Goal: Transaction & Acquisition: Subscribe to service/newsletter

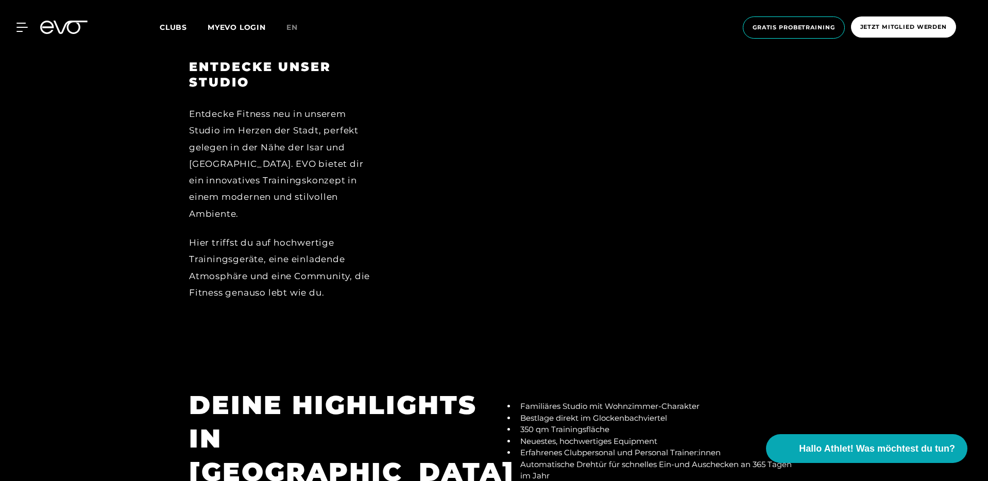
click at [622, 207] on div at bounding box center [600, 187] width 397 height 257
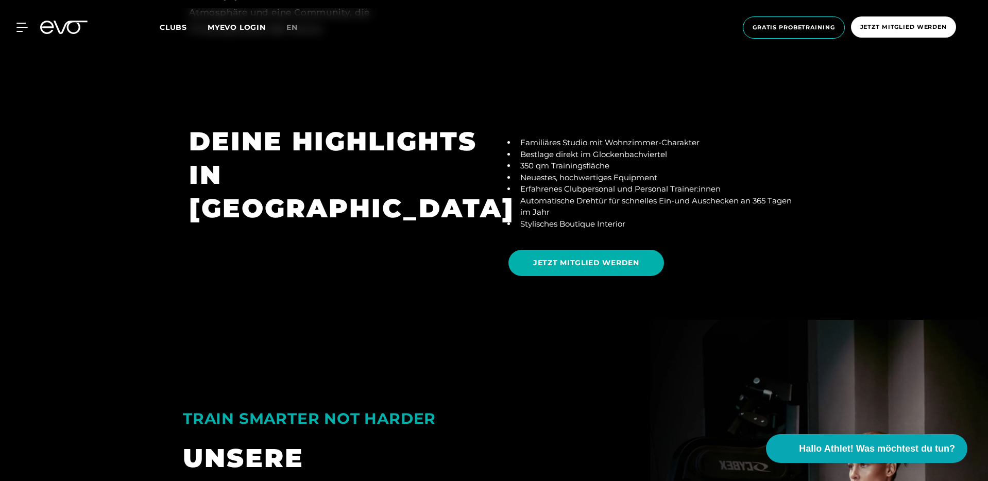
scroll to position [1750, 0]
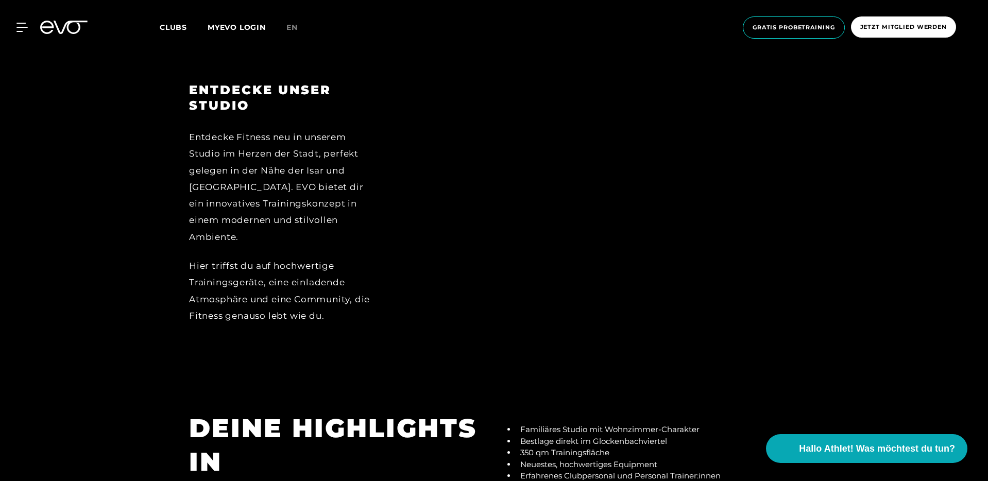
click at [637, 248] on div at bounding box center [600, 210] width 397 height 257
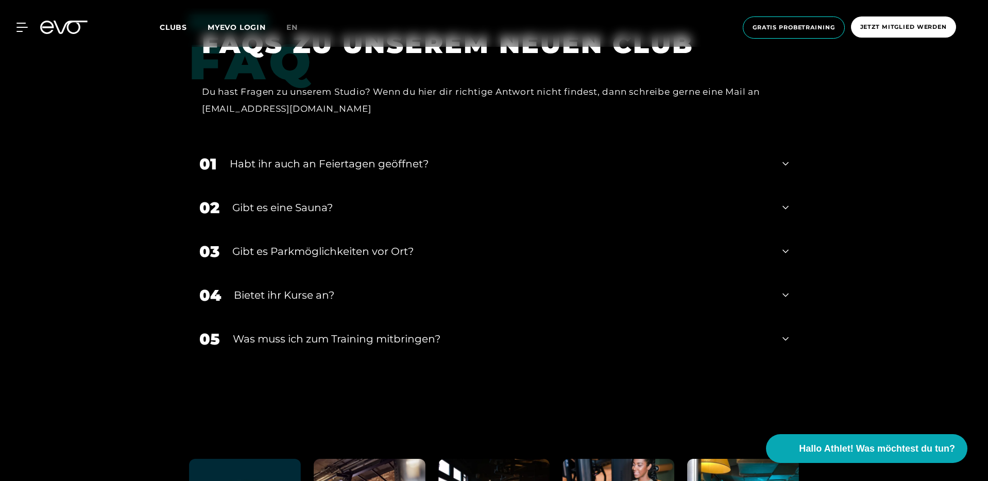
scroll to position [3100, 0]
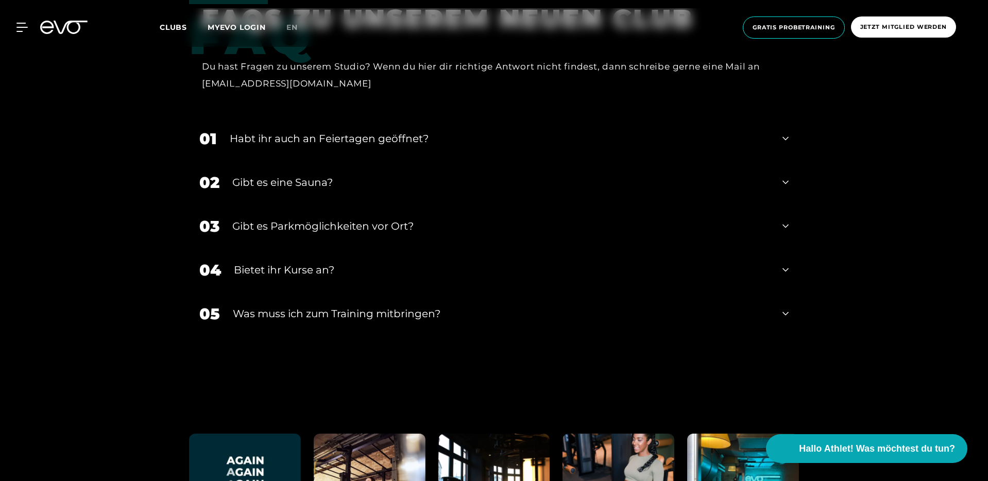
click at [595, 306] on div "Was muss ich zum Training mitbringen?" at bounding box center [501, 313] width 537 height 15
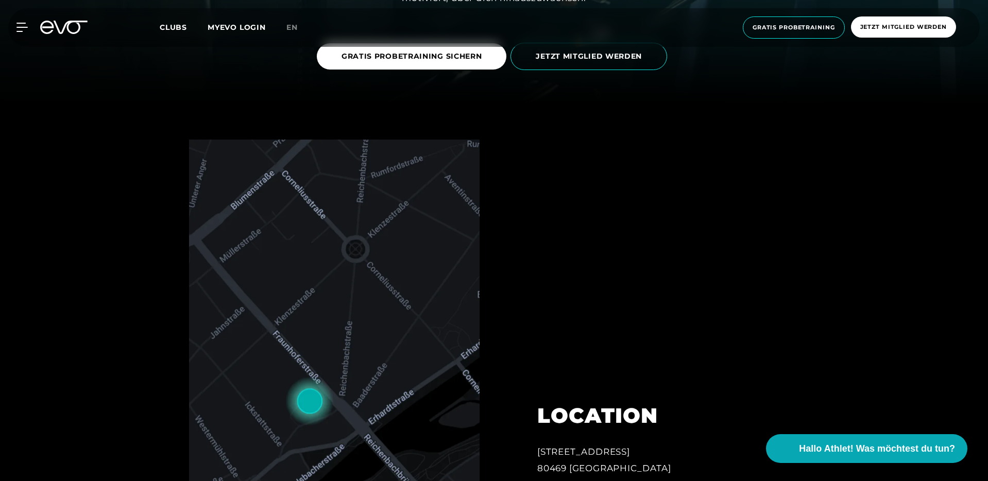
scroll to position [0, 0]
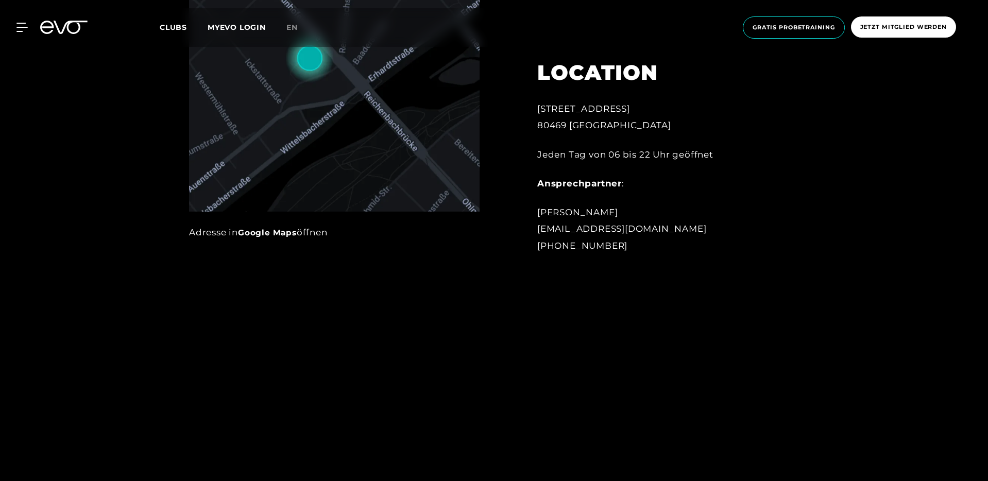
scroll to position [895, 0]
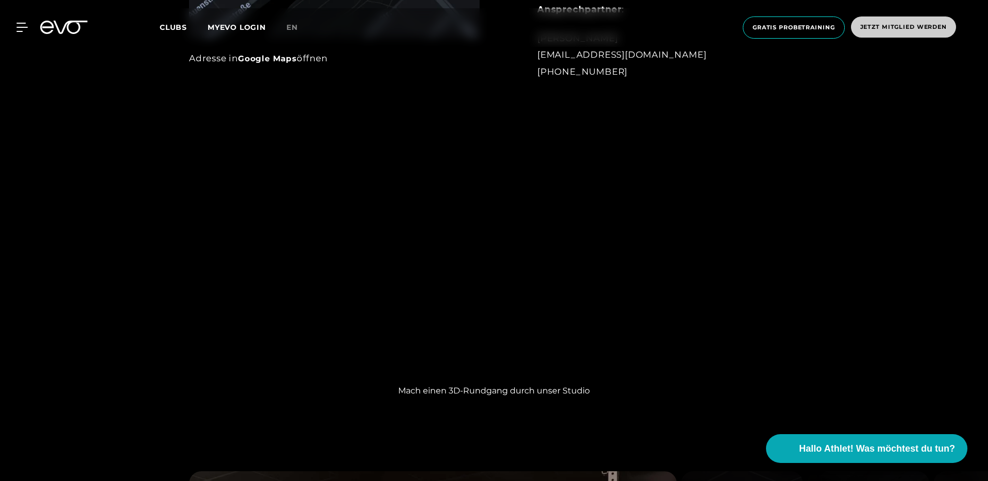
click at [882, 22] on span "Jetzt Mitglied werden" at bounding box center [903, 26] width 105 height 21
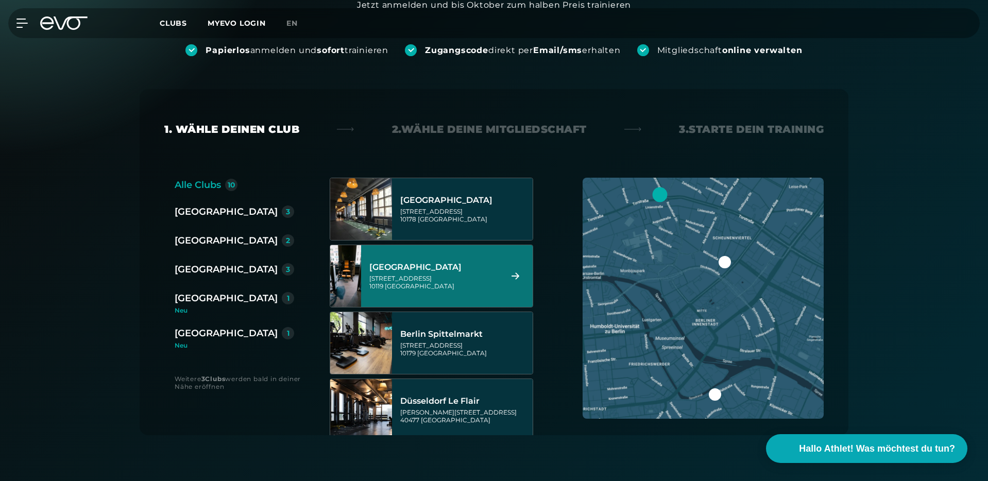
scroll to position [186, 0]
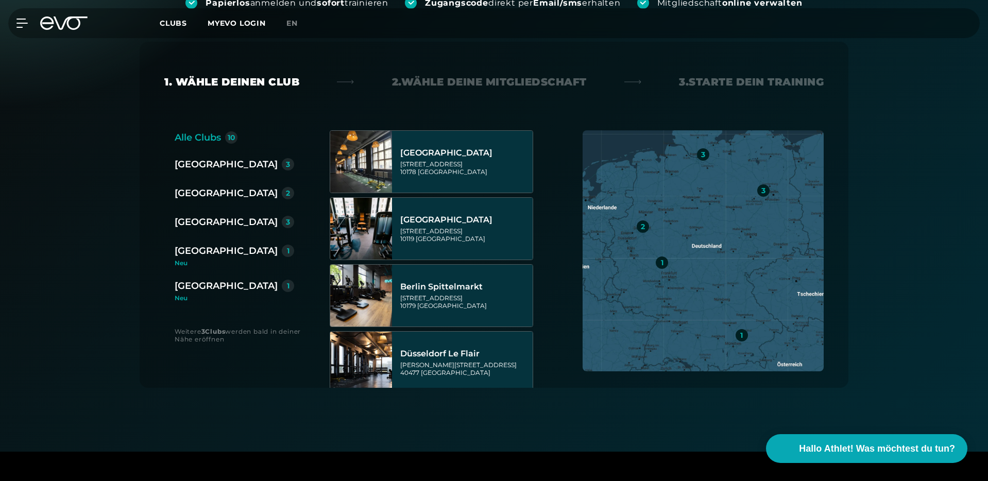
click at [215, 253] on div "[GEOGRAPHIC_DATA]" at bounding box center [226, 251] width 103 height 14
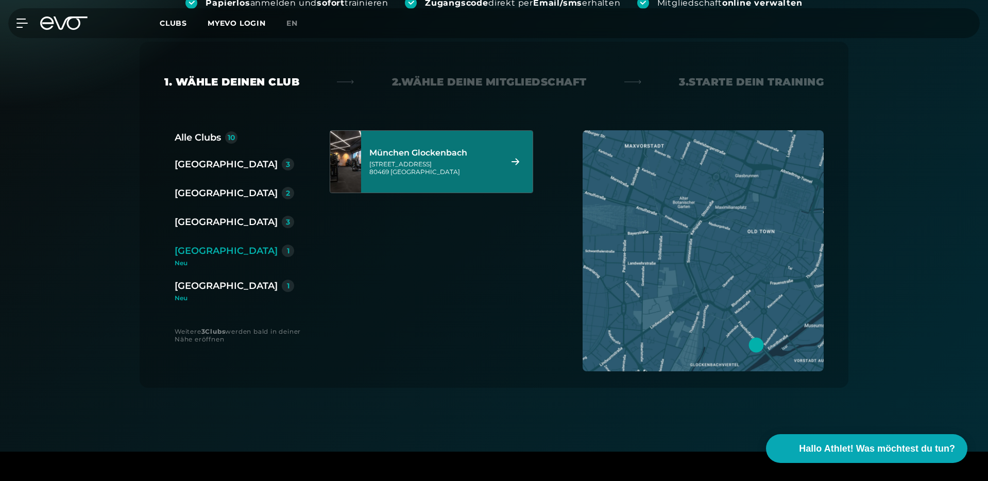
click at [438, 142] on div "München Glockenbach [STREET_ADDRESS]" at bounding box center [434, 161] width 129 height 45
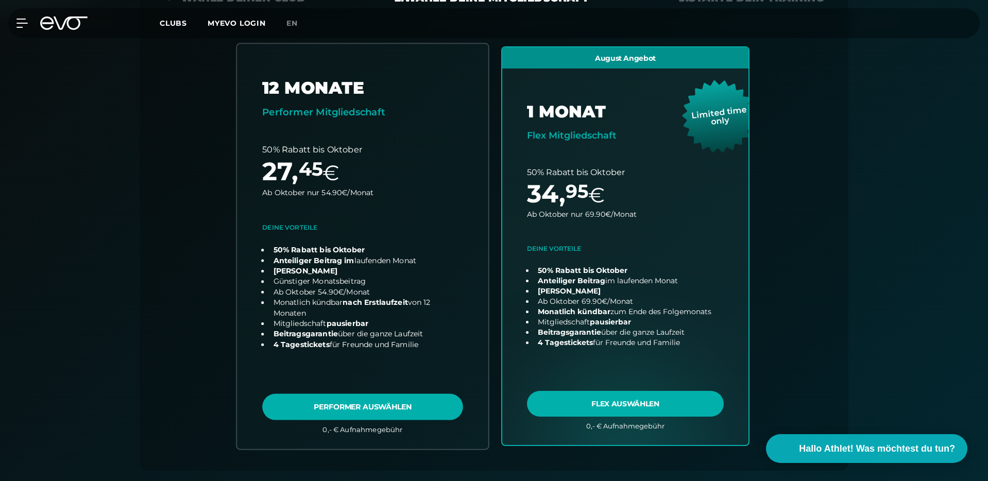
scroll to position [272, 0]
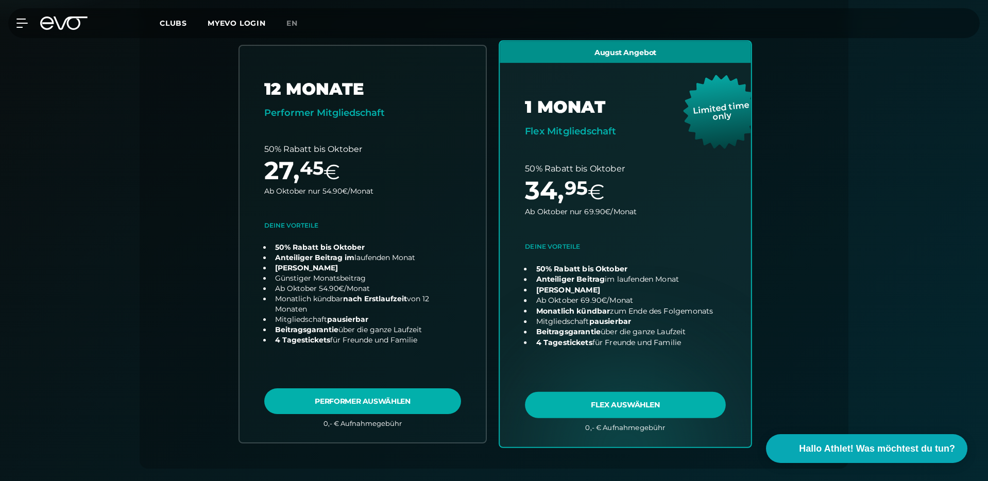
click at [600, 409] on link "choose plan" at bounding box center [625, 244] width 251 height 406
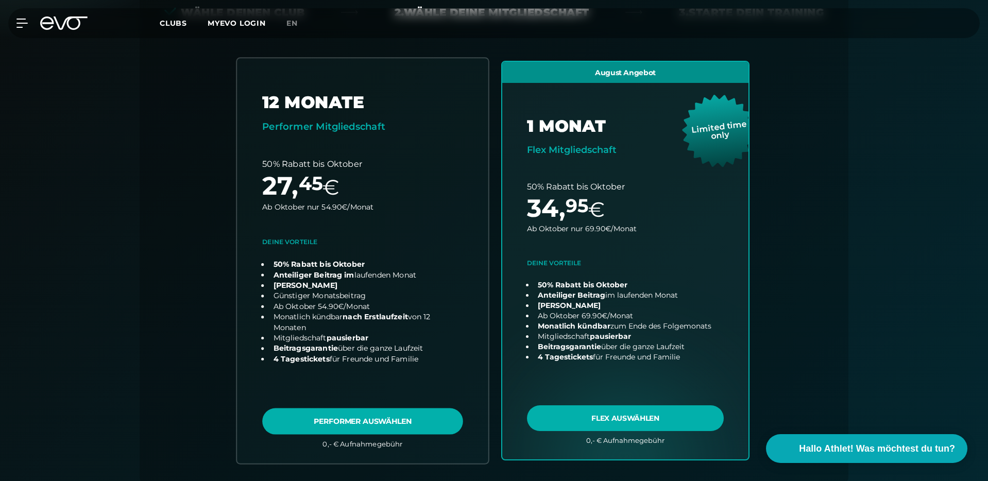
scroll to position [253, 0]
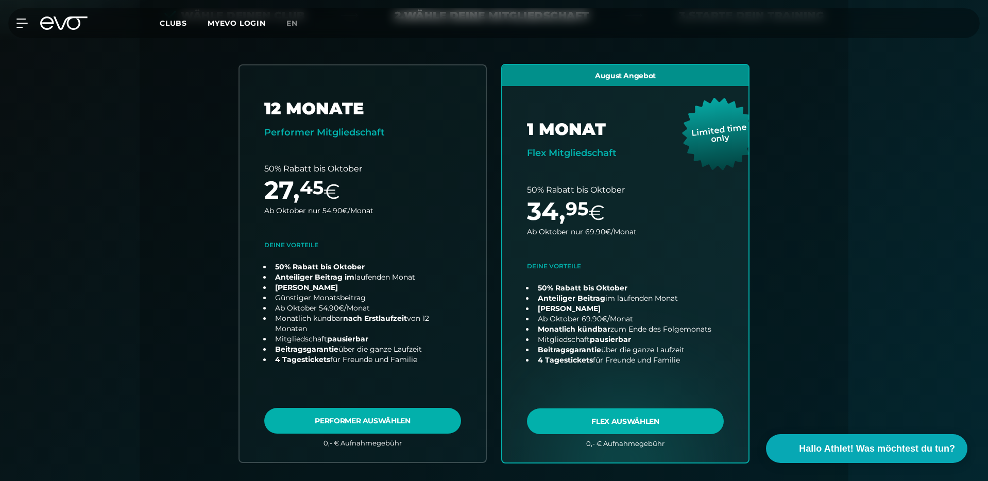
drag, startPoint x: 310, startPoint y: 237, endPoint x: 199, endPoint y: 2, distance: 260.0
